Goal: Task Accomplishment & Management: Manage account settings

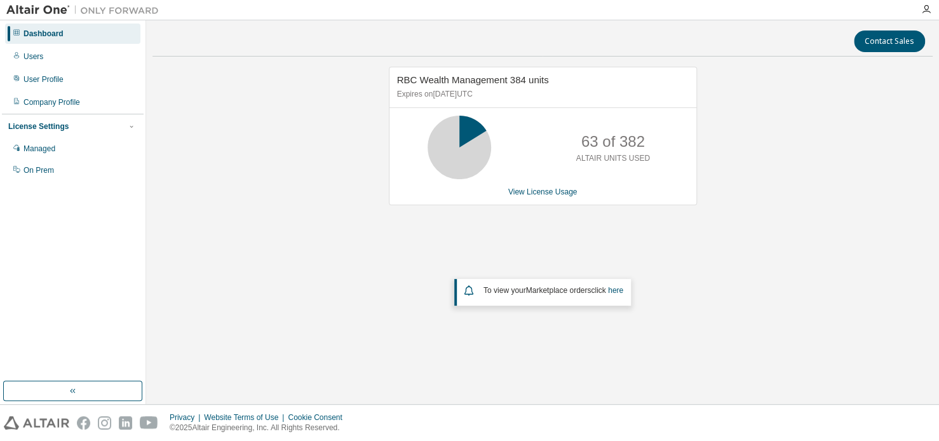
click at [800, 189] on div "RBC Wealth Management 384 units Expires on March 24, 2026 UTC 63 of 382 ALTAIR …" at bounding box center [542, 210] width 780 height 286
click at [49, 51] on div "Users" at bounding box center [72, 56] width 135 height 20
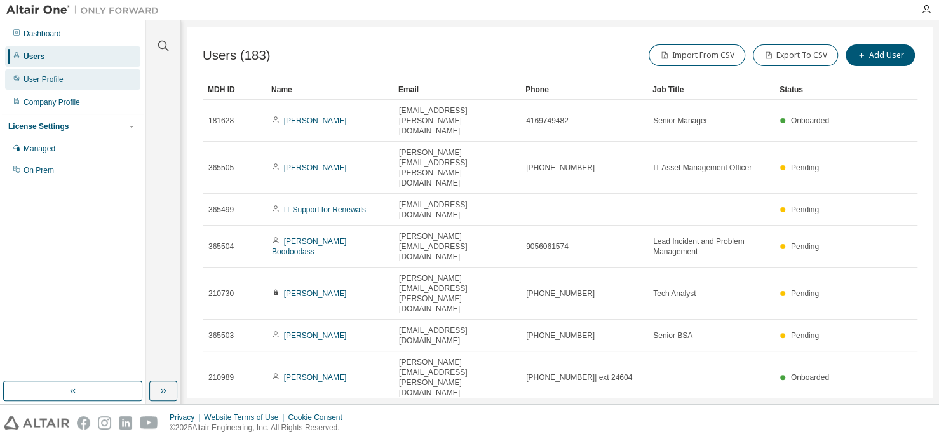
click at [51, 77] on div "User Profile" at bounding box center [44, 79] width 40 height 10
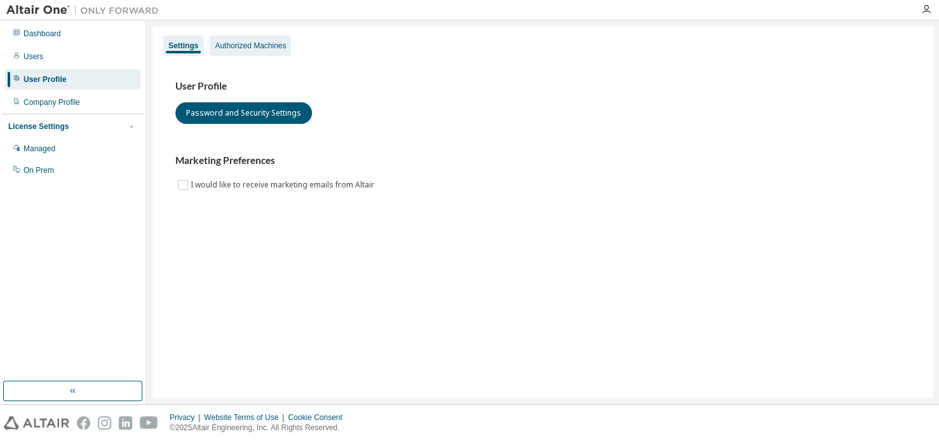
click at [255, 44] on div "Authorized Machines" at bounding box center [250, 46] width 71 height 10
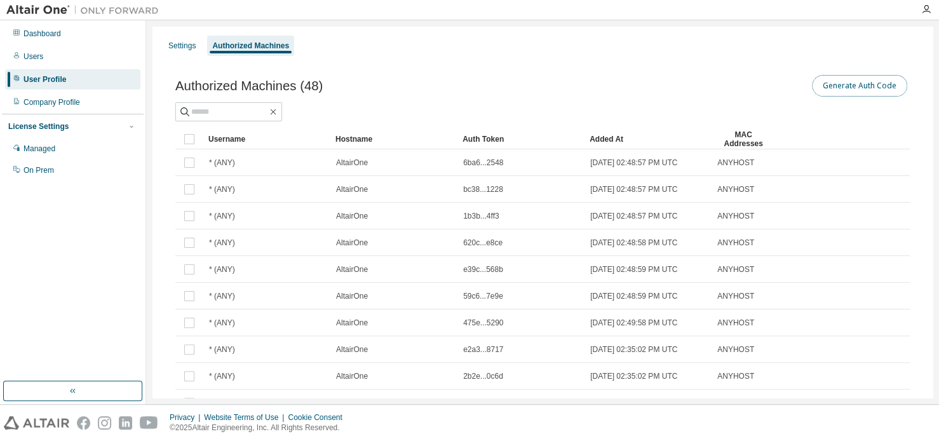
click at [852, 87] on button "Generate Auth Code" at bounding box center [859, 86] width 95 height 22
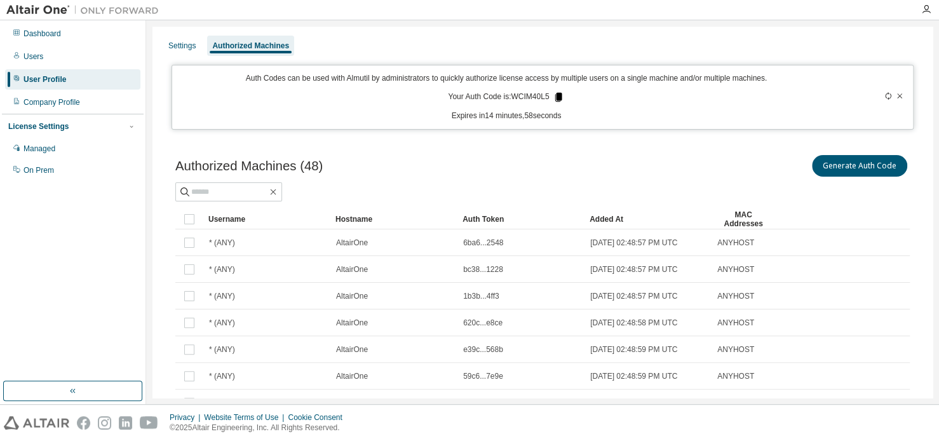
click at [558, 95] on icon at bounding box center [558, 97] width 7 height 9
click at [924, 11] on icon "button" at bounding box center [926, 9] width 10 height 10
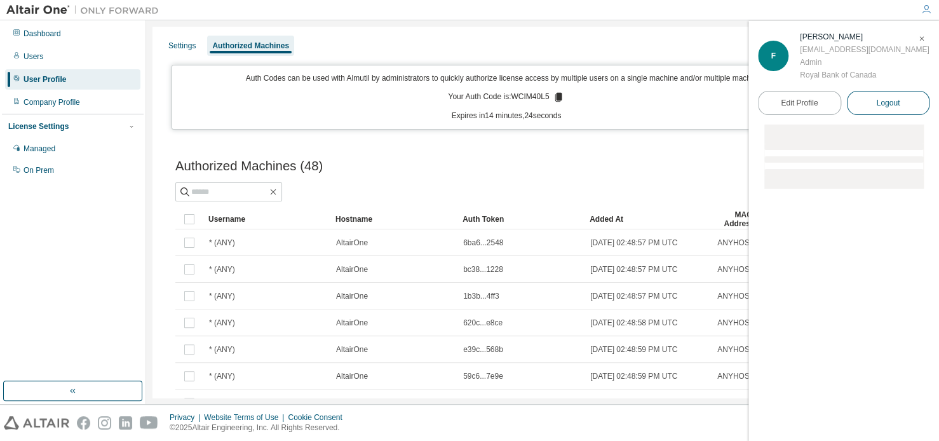
click at [878, 104] on span "Logout" at bounding box center [888, 103] width 24 height 13
